Goal: Task Accomplishment & Management: Manage account settings

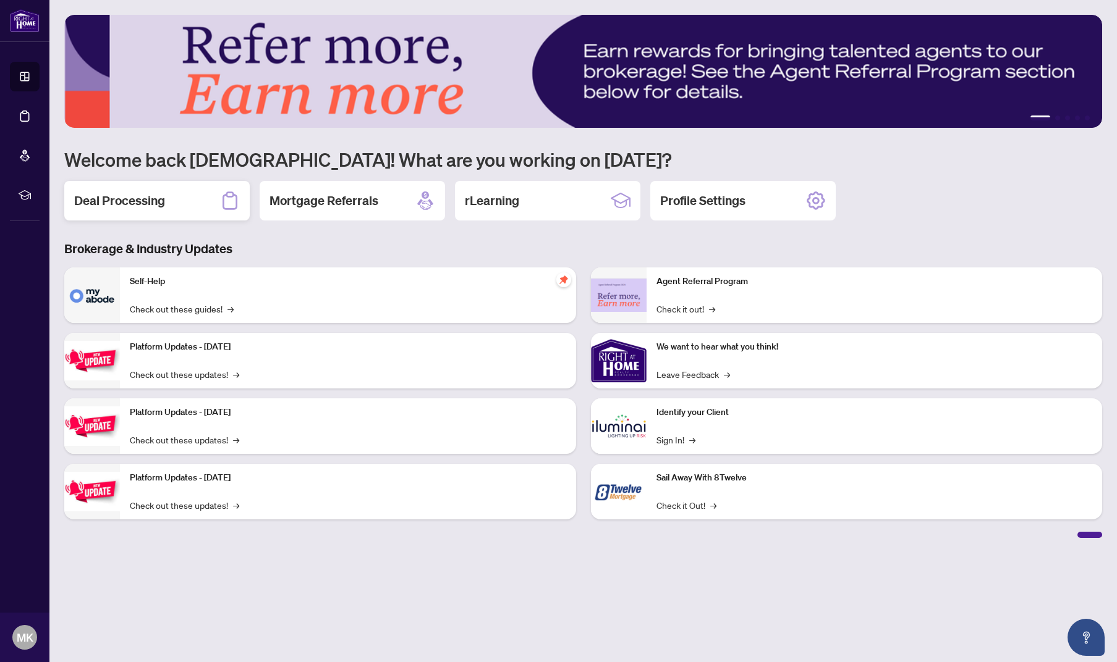
click at [167, 201] on div "Deal Processing" at bounding box center [156, 201] width 185 height 40
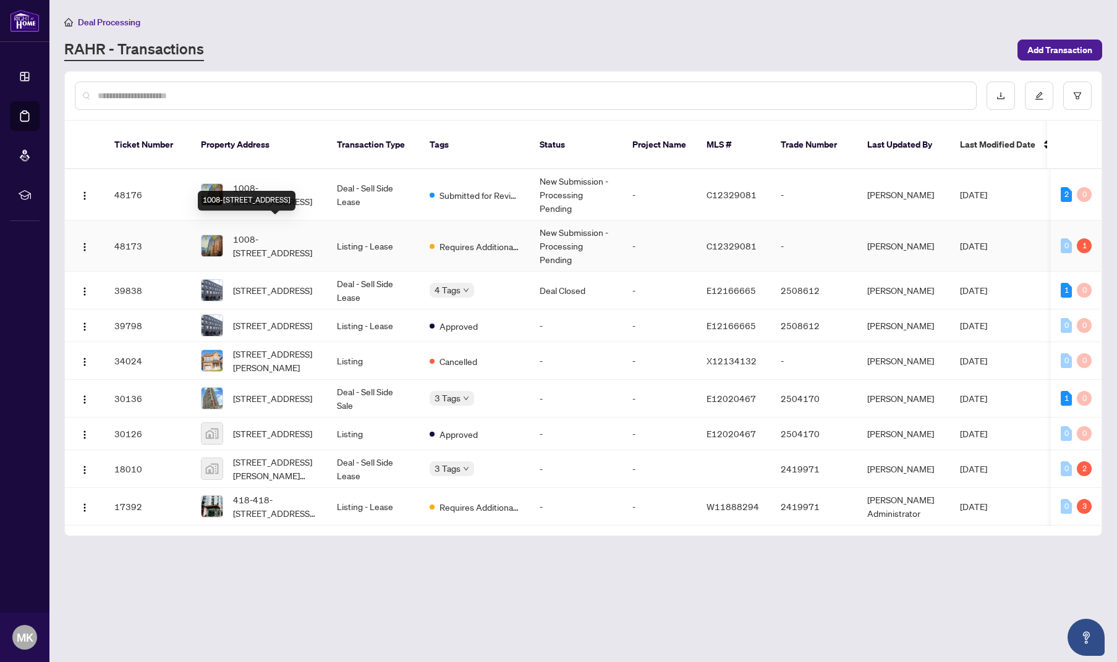
scroll to position [1, 1]
click at [284, 181] on span "1008-[STREET_ADDRESS]" at bounding box center [275, 194] width 84 height 27
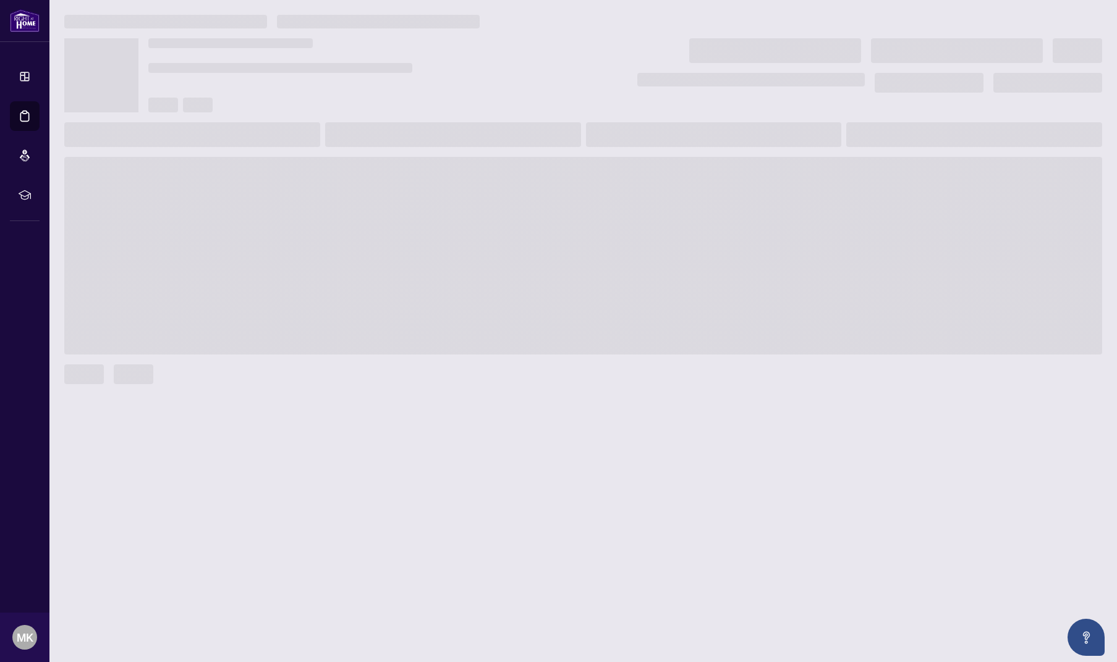
scroll to position [0, 1]
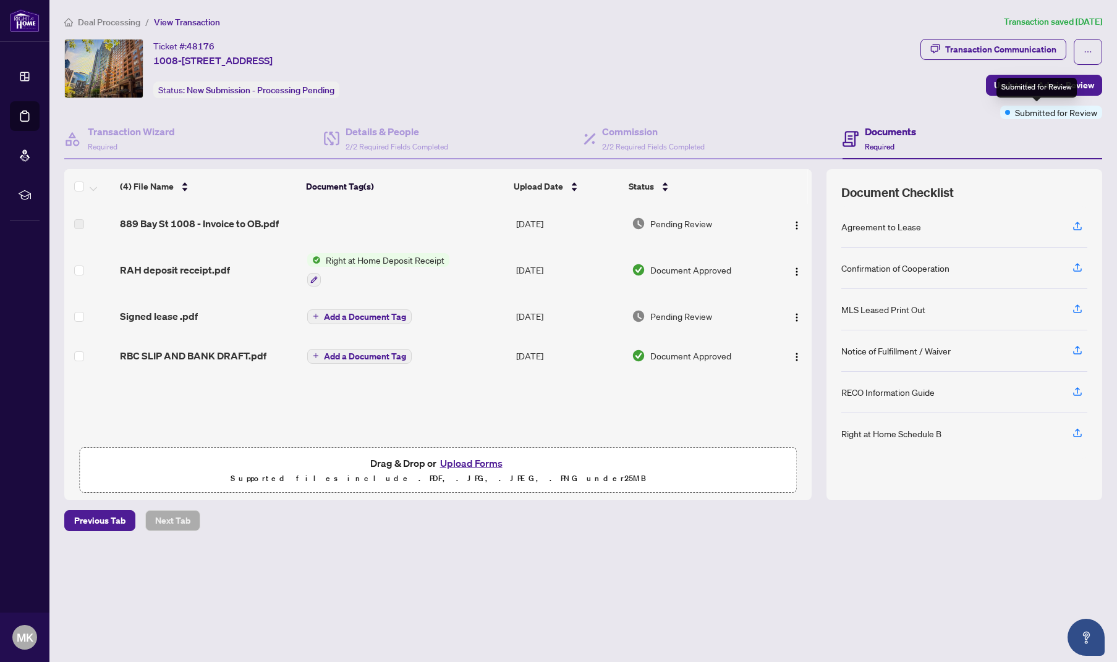
click at [1015, 113] on span "Submitted for Review" at bounding box center [1056, 113] width 82 height 14
click at [1033, 86] on span "Update for Admin Review" at bounding box center [1044, 85] width 100 height 20
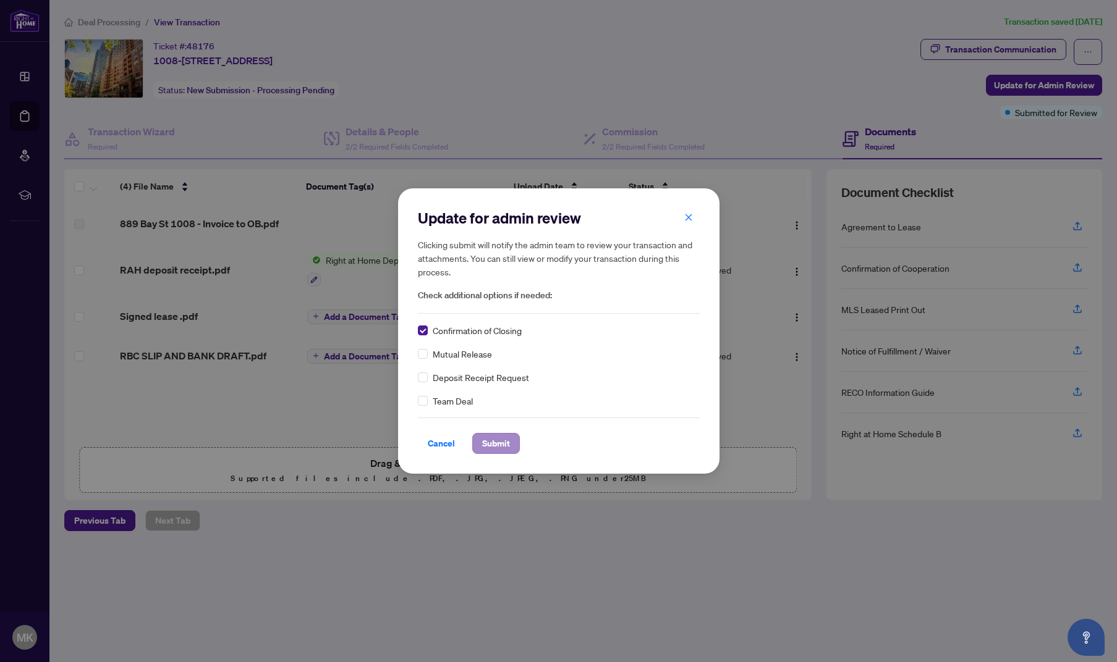
click at [502, 445] on span "Submit" at bounding box center [496, 444] width 28 height 20
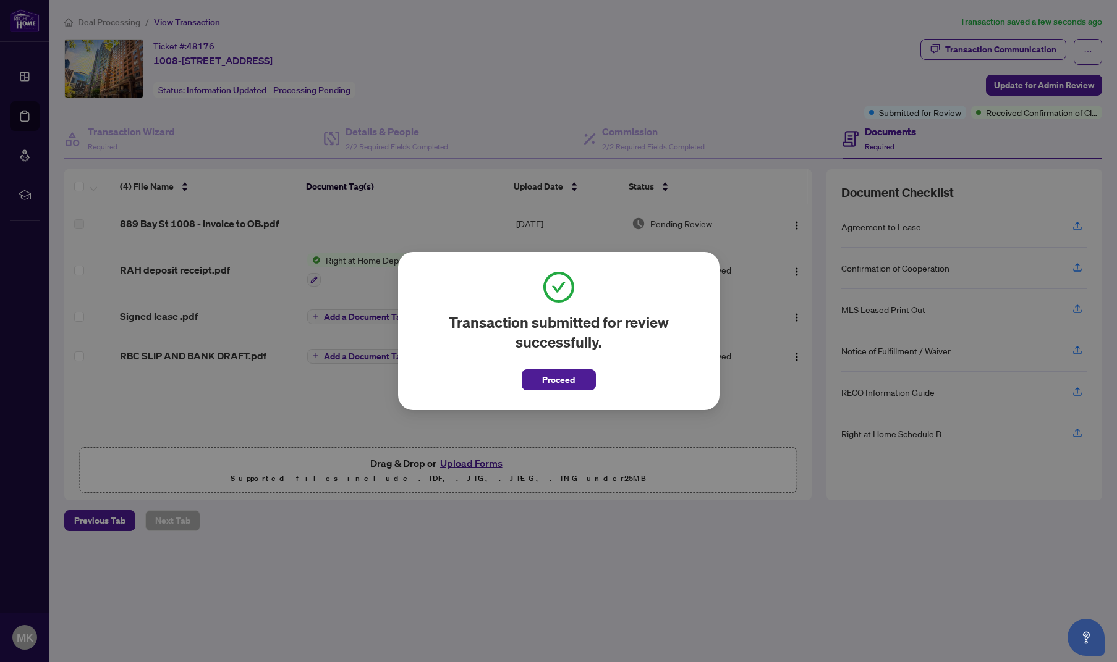
click at [587, 387] on button "Proceed" at bounding box center [559, 380] width 74 height 21
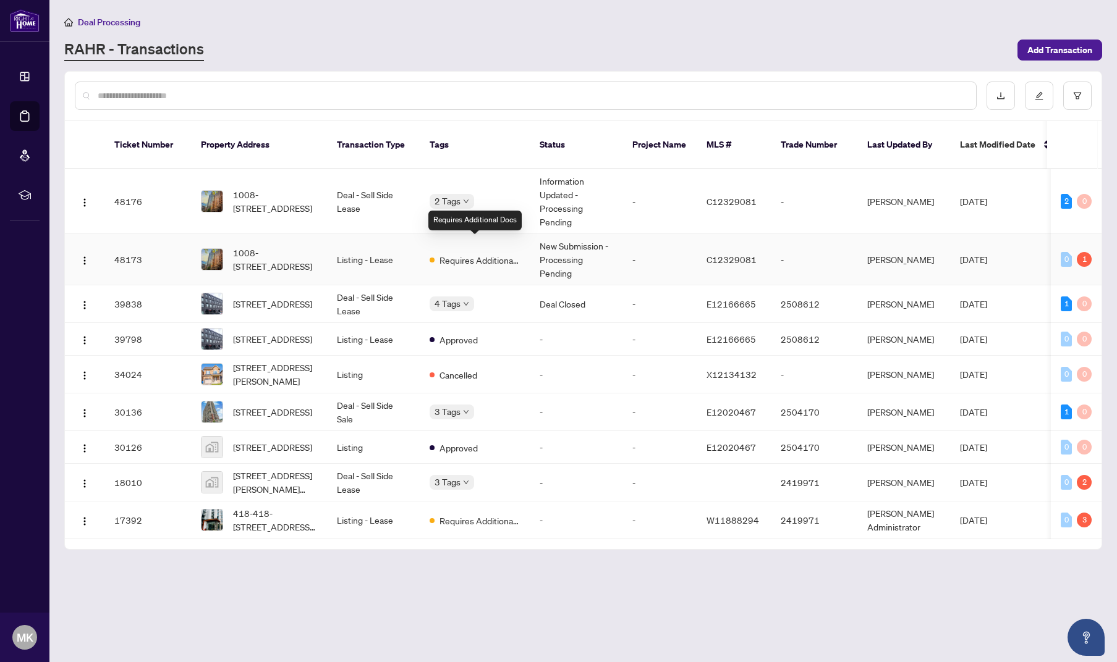
click at [459, 253] on span "Requires Additional Docs" at bounding box center [479, 260] width 80 height 14
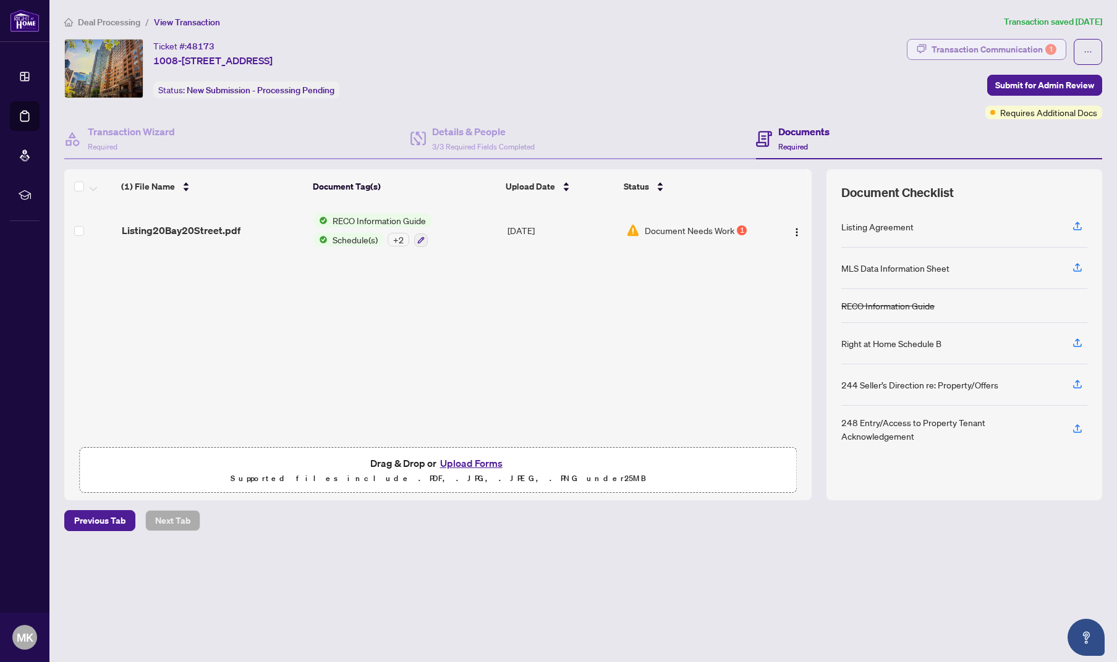
click at [987, 48] on div "Transaction Communication 1" at bounding box center [993, 50] width 125 height 20
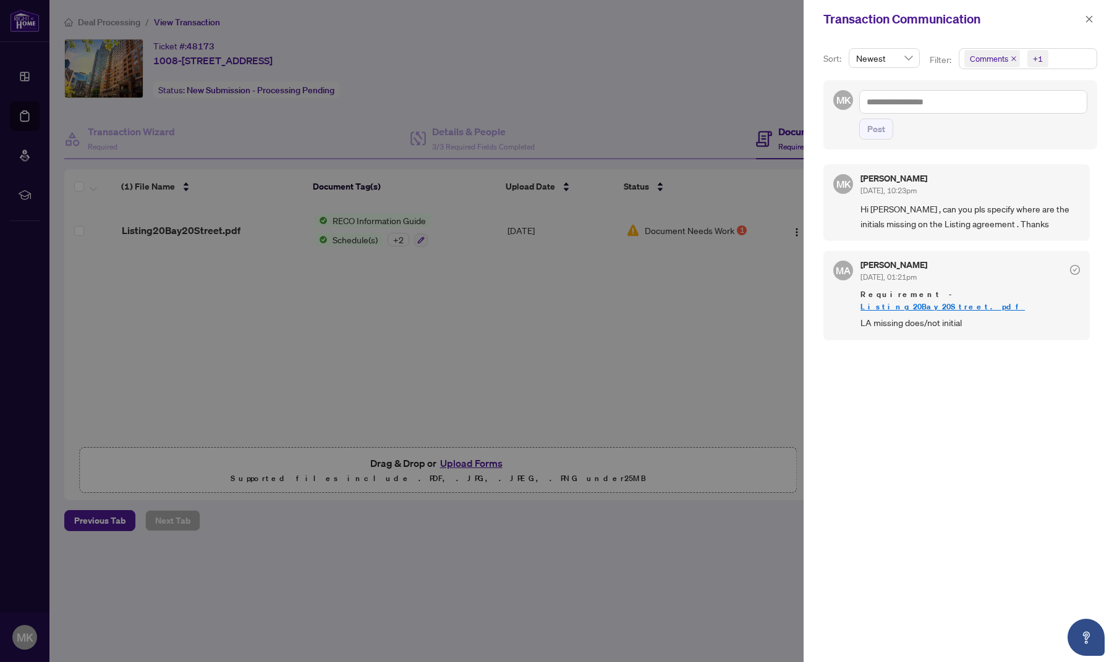
click at [596, 287] on div at bounding box center [558, 331] width 1117 height 662
click at [1088, 20] on icon "close" at bounding box center [1089, 18] width 7 height 7
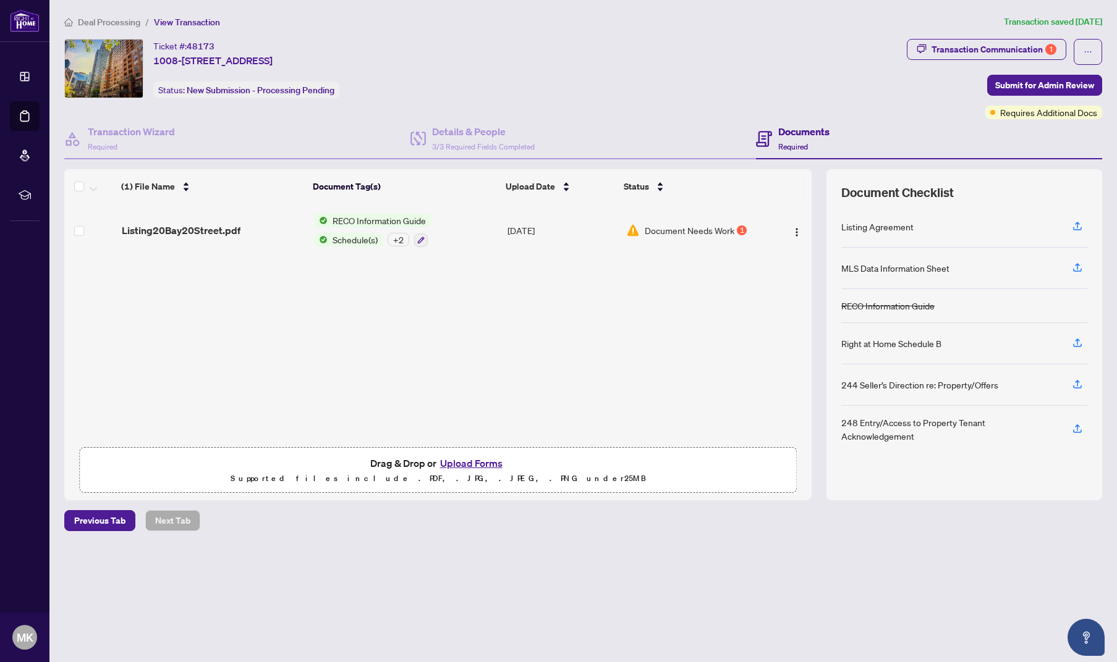
click at [733, 231] on div "Document Needs Work 1" at bounding box center [695, 231] width 138 height 14
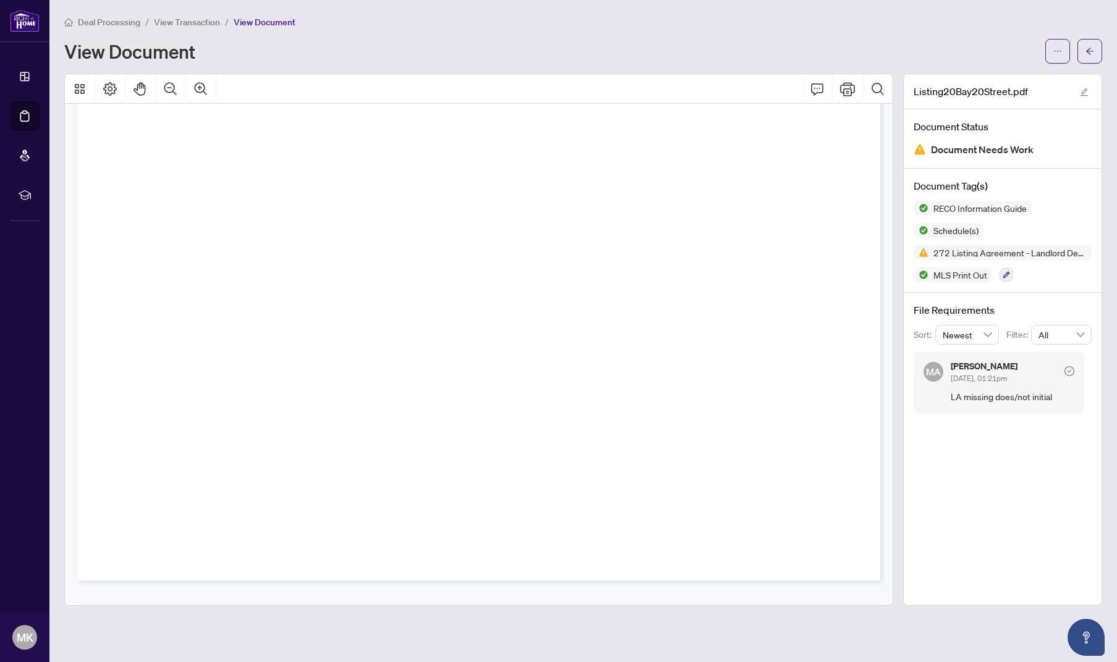
scroll to position [1593, 0]
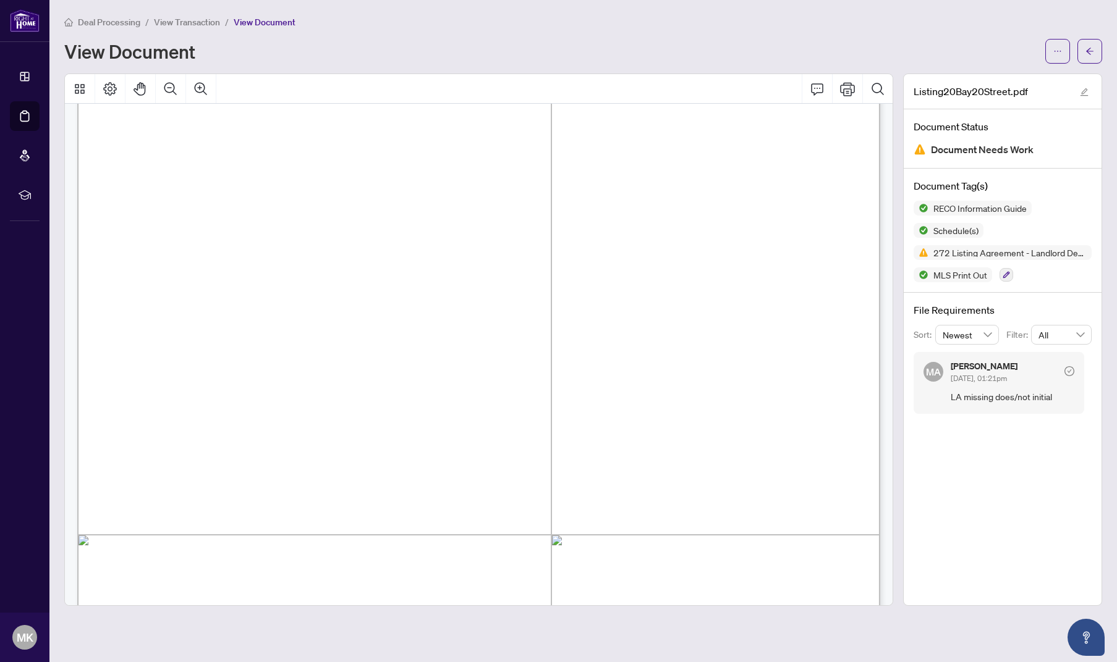
click at [377, 27] on div "Deal Processing / View Transaction / View Document" at bounding box center [583, 22] width 1038 height 14
